Goal: Check status: Check status

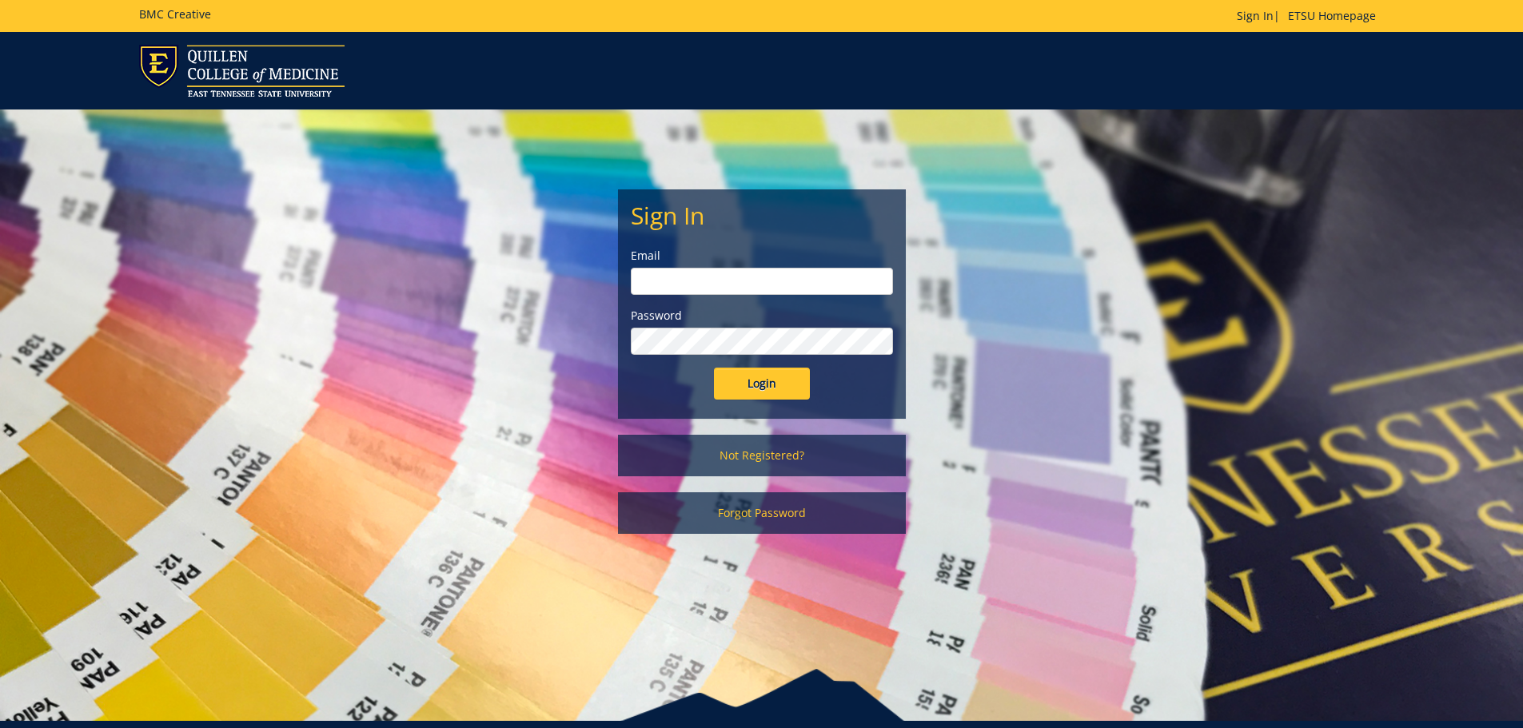
type input "[PERSON_NAME][EMAIL_ADDRESS][DOMAIN_NAME]"
click at [752, 393] on input "Login" at bounding box center [762, 384] width 96 height 32
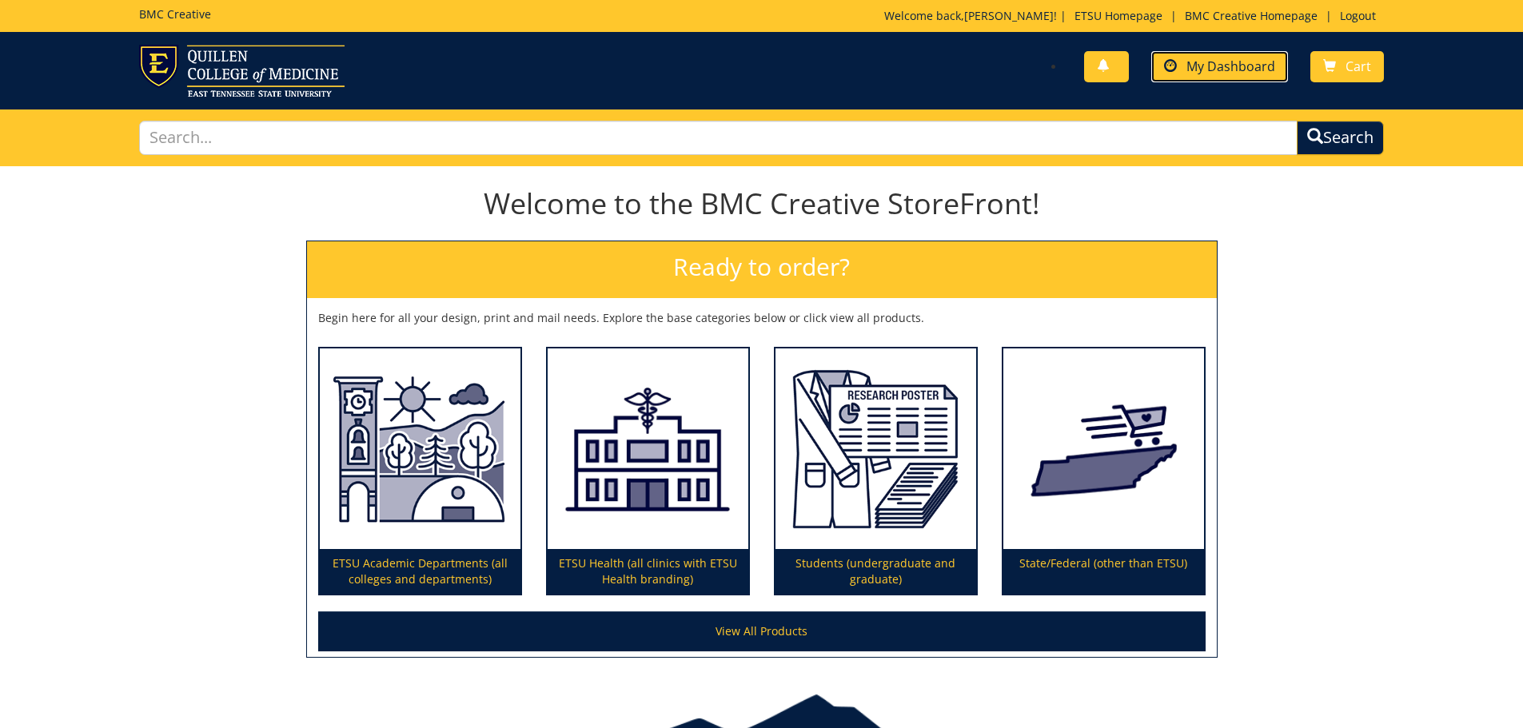
click at [1267, 58] on span "My Dashboard" at bounding box center [1231, 67] width 89 height 18
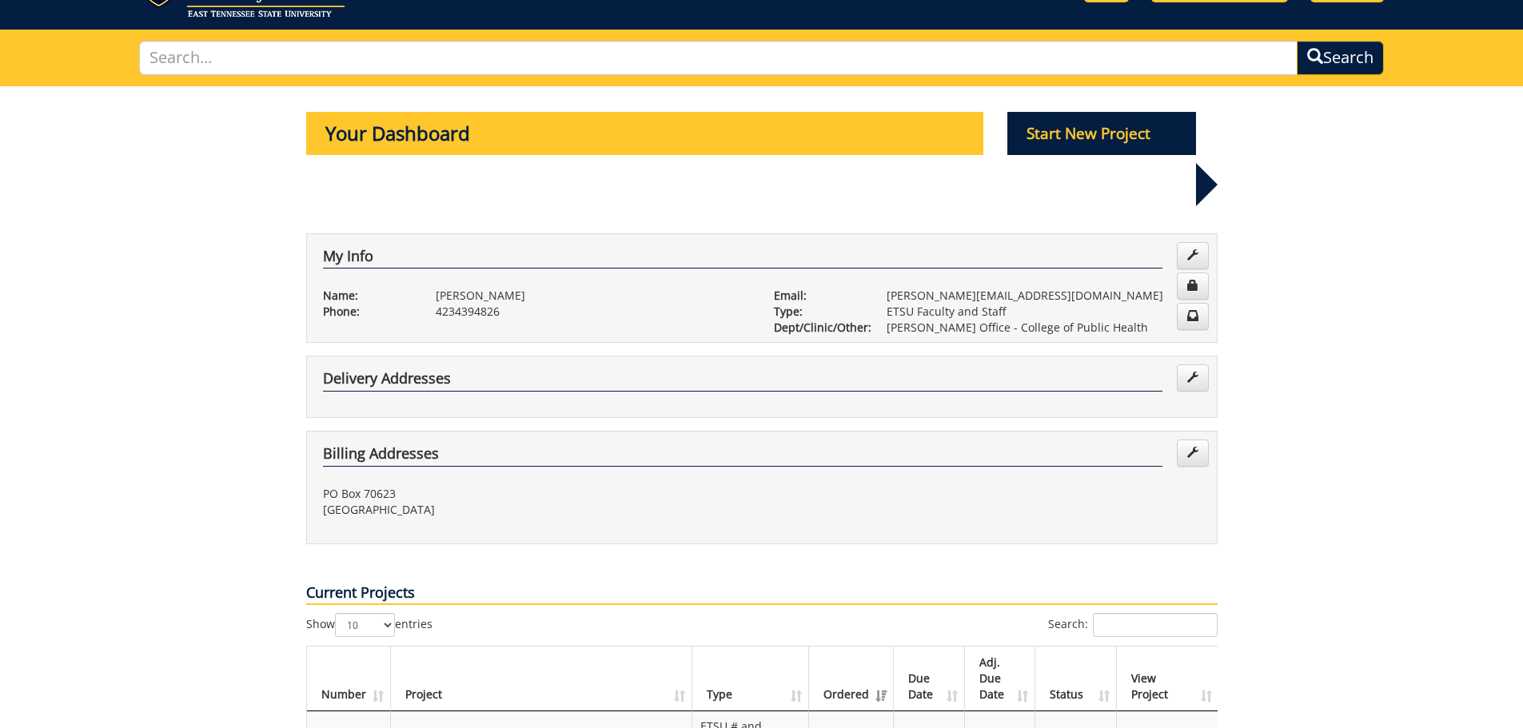
scroll to position [160, 0]
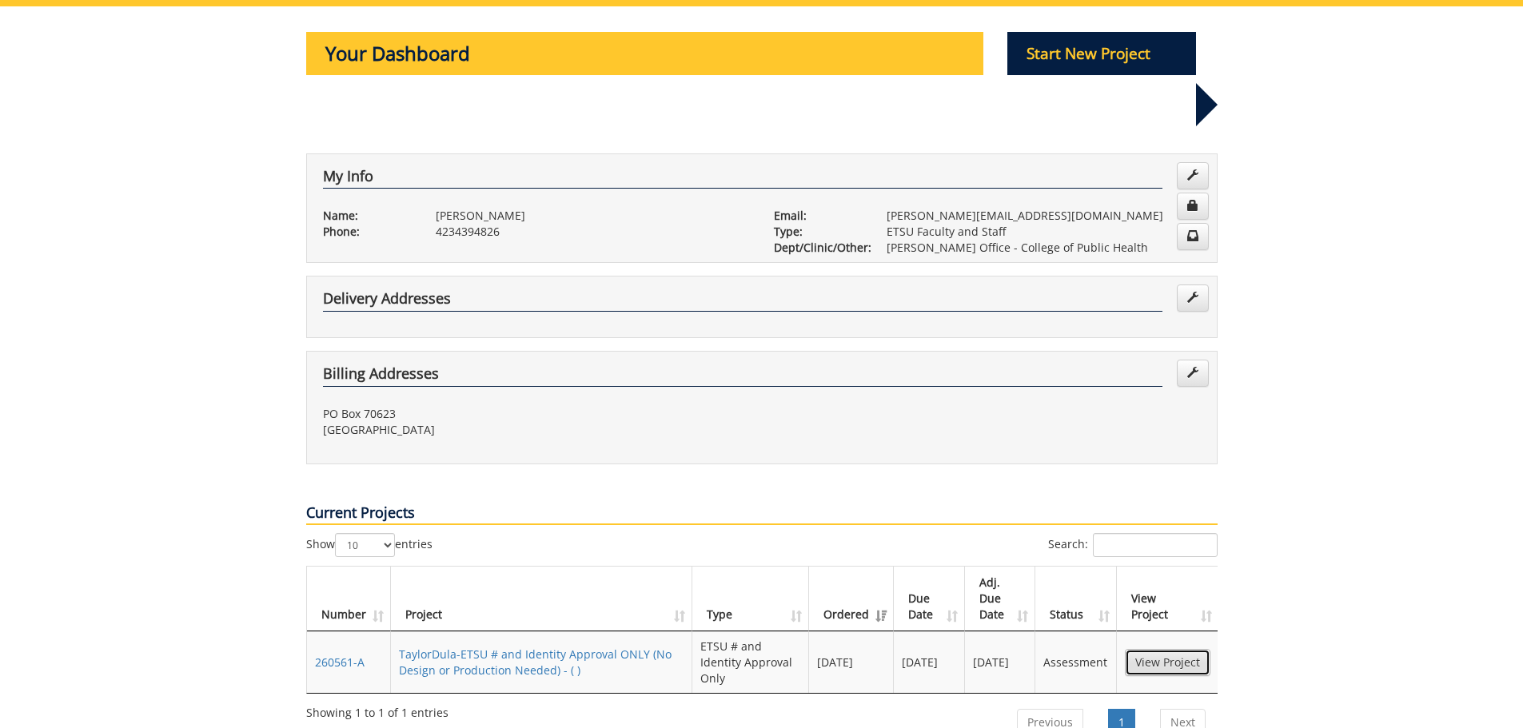
click at [1148, 649] on link "View Project" at bounding box center [1168, 662] width 86 height 27
